Goal: Task Accomplishment & Management: Manage account settings

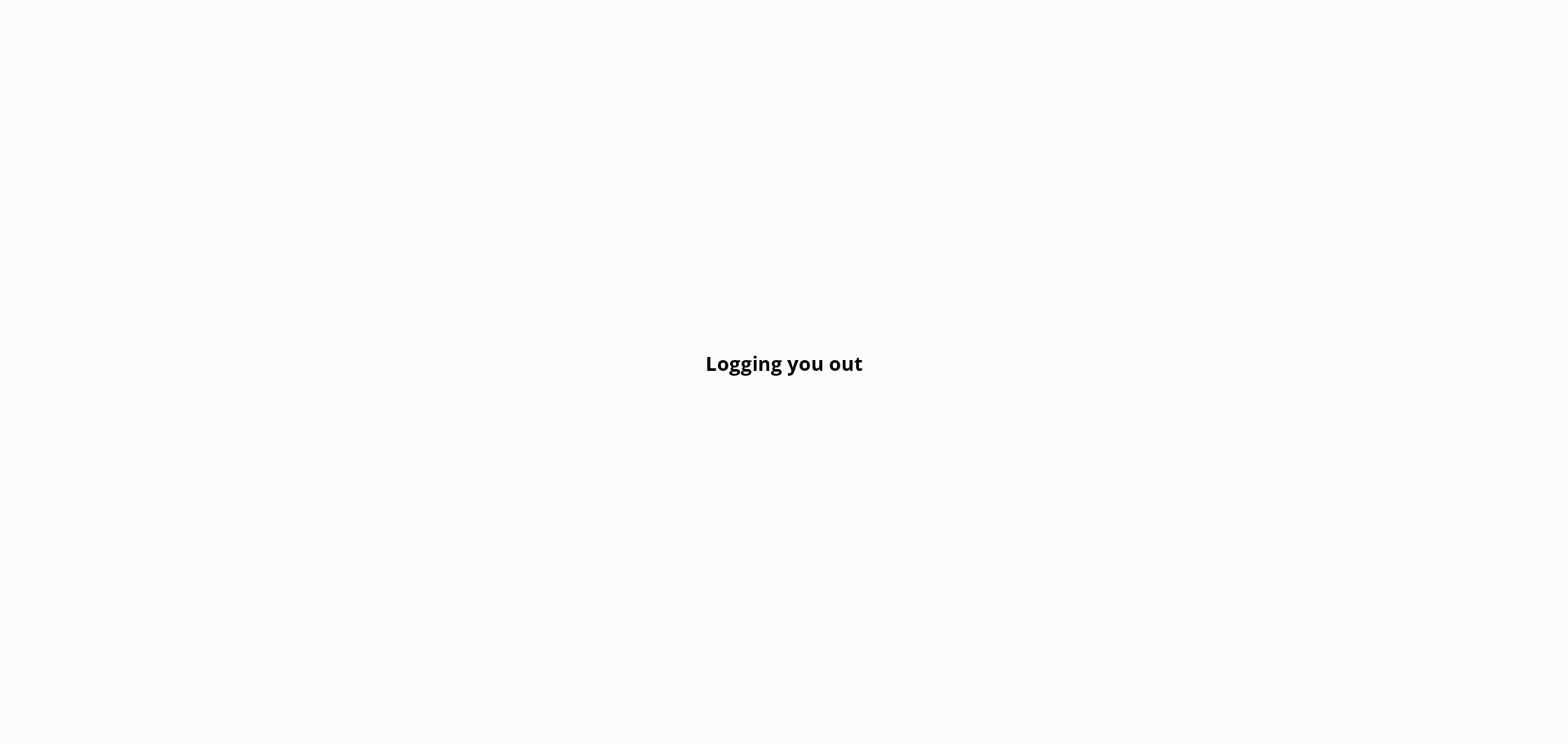
drag, startPoint x: 571, startPoint y: 156, endPoint x: 369, endPoint y: 6, distance: 251.6
click at [480, 72] on div "Logging you out" at bounding box center [784, 372] width 1568 height 744
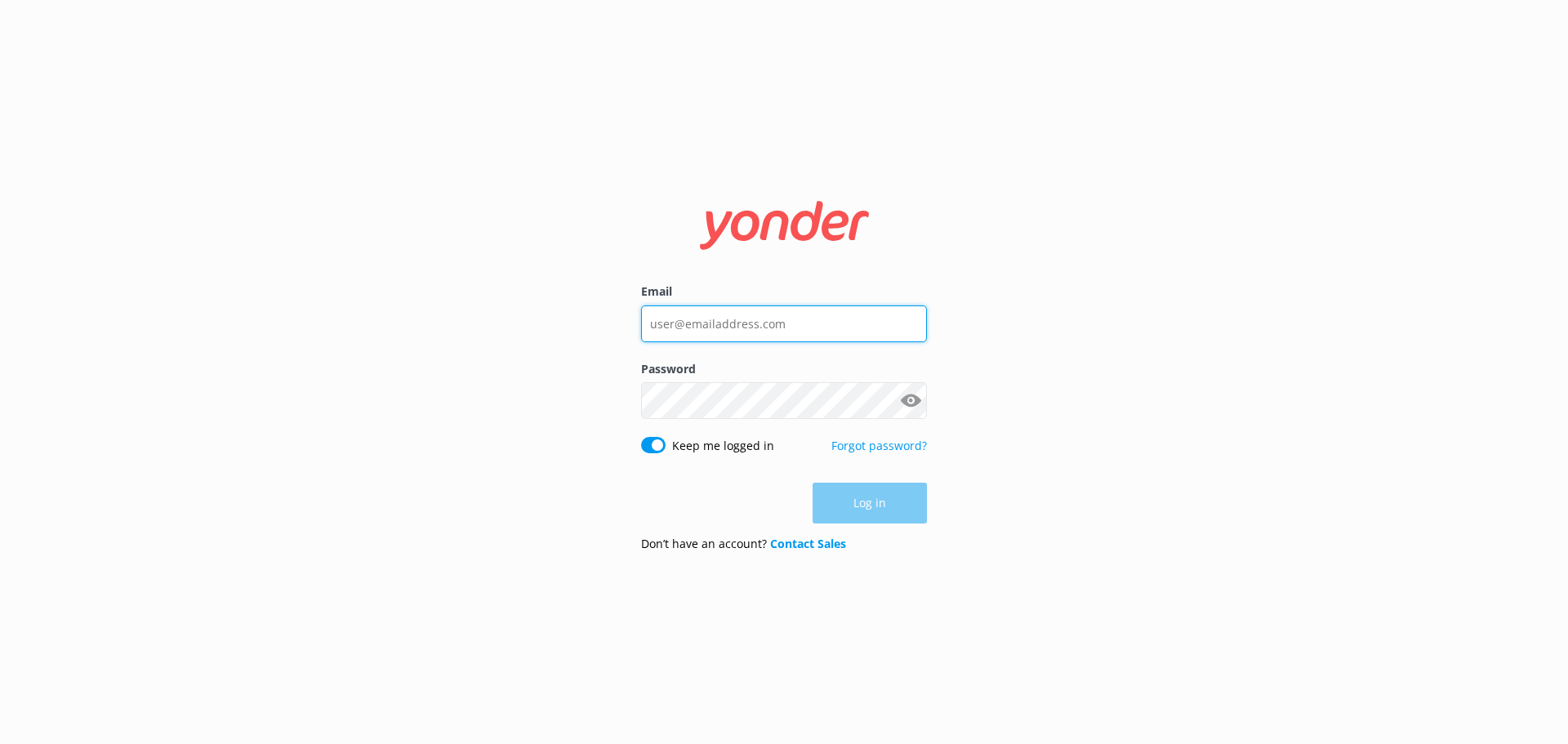
click at [761, 331] on input "Email" at bounding box center [784, 323] width 286 height 37
type input "[EMAIL_ADDRESS][DOMAIN_NAME]"
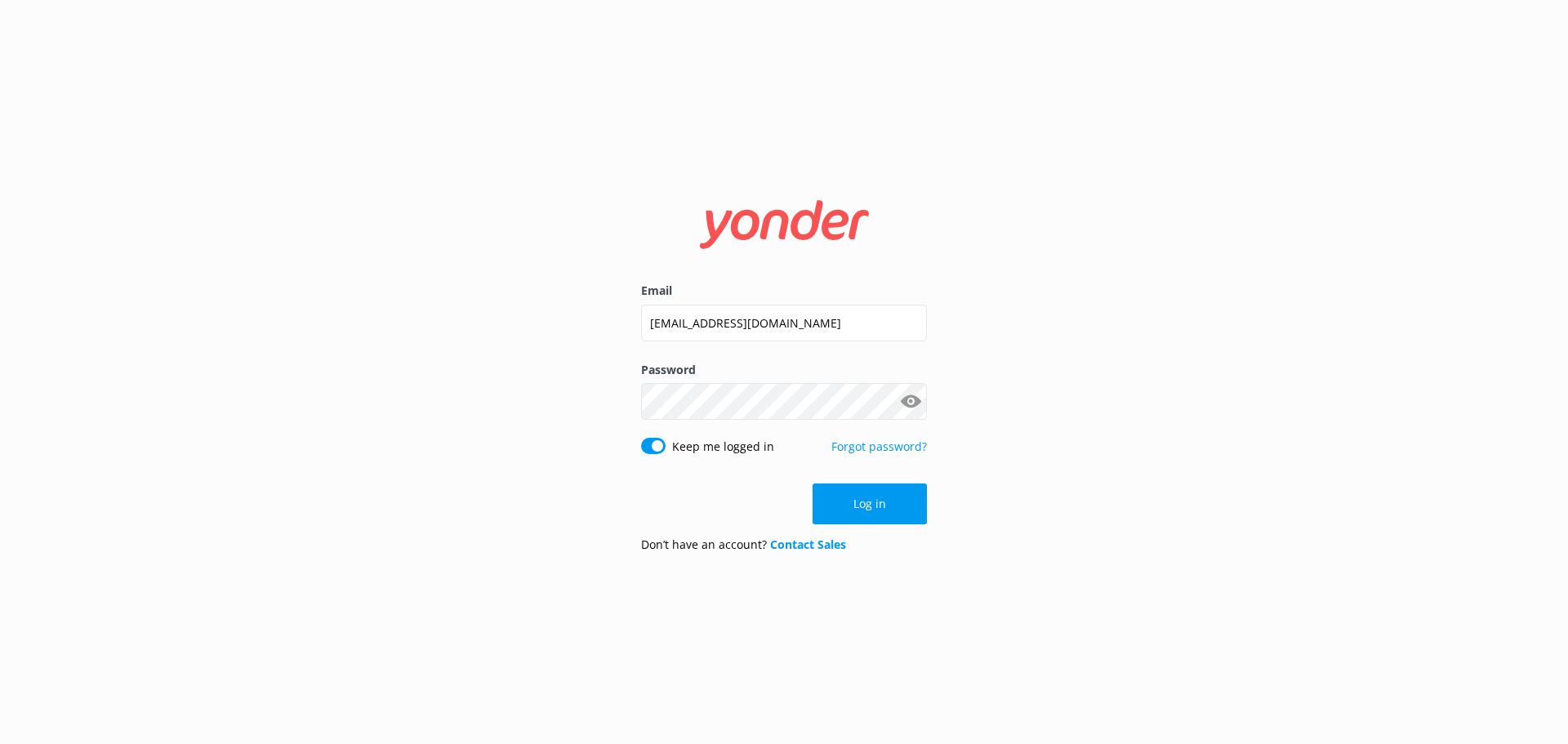
drag, startPoint x: 457, startPoint y: 429, endPoint x: 512, endPoint y: 440, distance: 56.1
click at [479, 433] on div "Email [EMAIL_ADDRESS][DOMAIN_NAME] Password Show password Keep me logged in For…" at bounding box center [784, 372] width 1568 height 744
click at [896, 511] on button "Log in" at bounding box center [869, 503] width 114 height 41
